Goal: Information Seeking & Learning: Learn about a topic

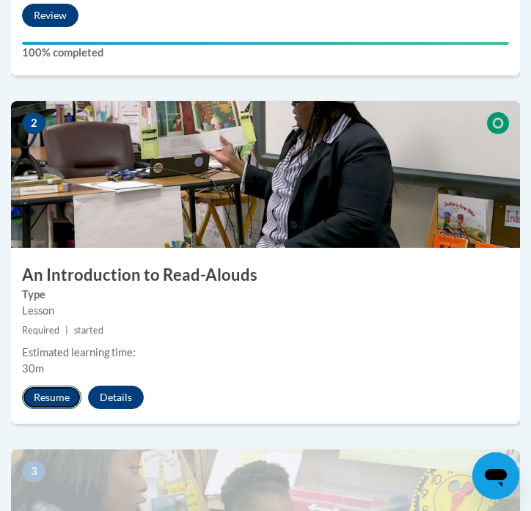
click at [59, 399] on button "Resume" at bounding box center [51, 396] width 59 height 23
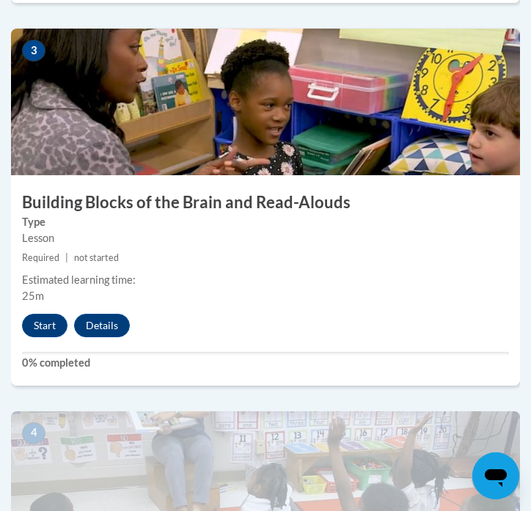
scroll to position [1277, 0]
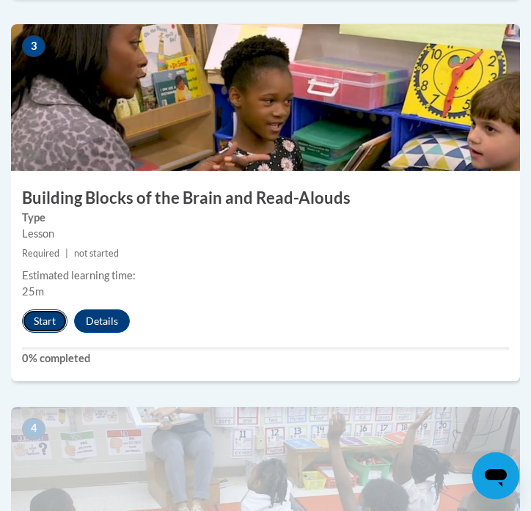
click at [46, 325] on button "Start" at bounding box center [44, 320] width 45 height 23
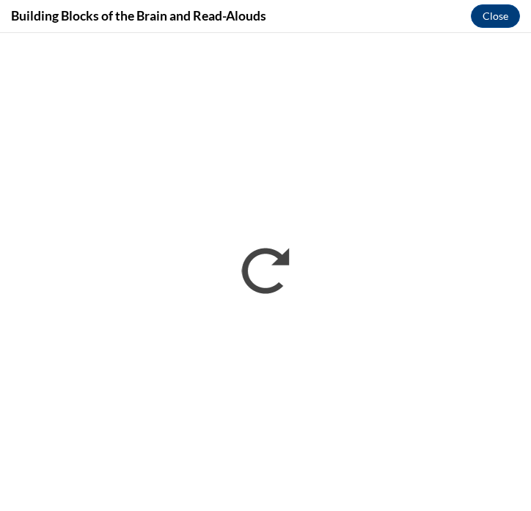
scroll to position [0, 0]
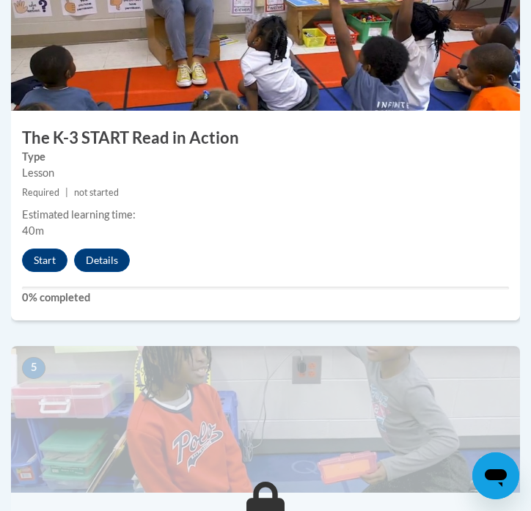
scroll to position [1721, 0]
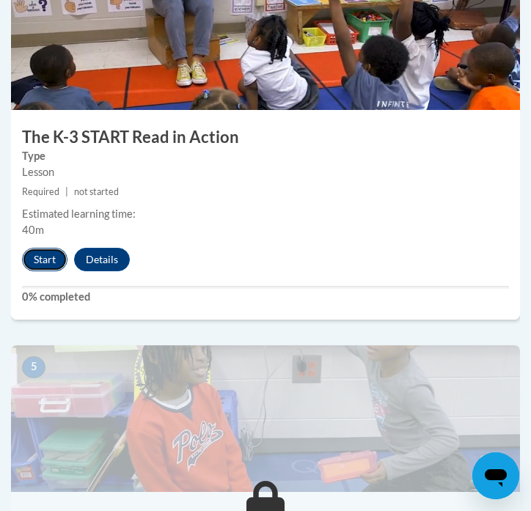
click at [35, 260] on button "Start" at bounding box center [44, 259] width 45 height 23
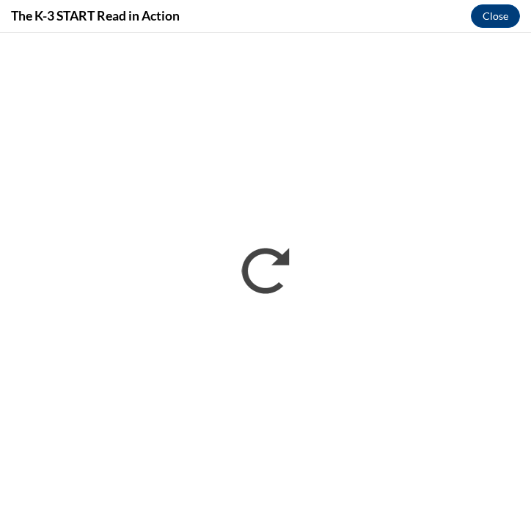
scroll to position [0, 0]
